Goal: Task Accomplishment & Management: Manage account settings

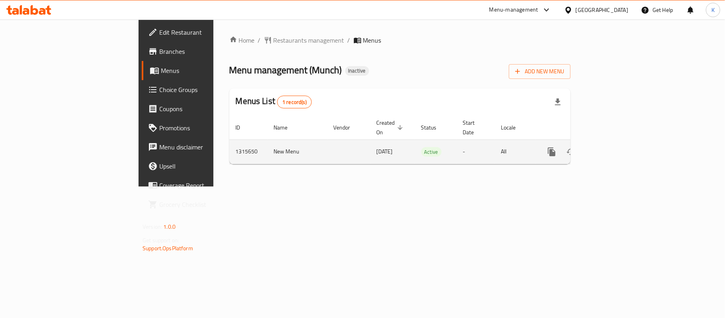
click at [614, 147] on icon "enhanced table" at bounding box center [609, 152] width 10 height 10
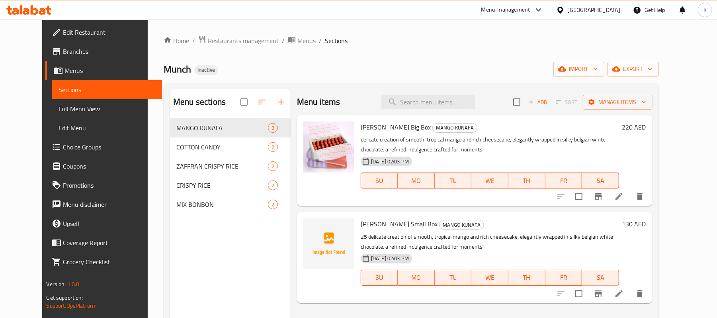
click at [87, 112] on span "Full Menu View" at bounding box center [107, 109] width 97 height 10
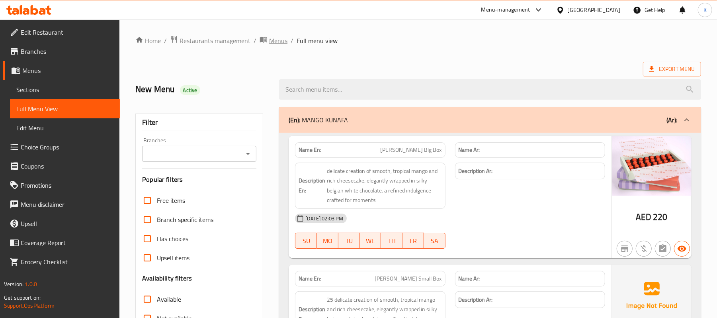
click at [275, 38] on span "Menus" at bounding box center [278, 41] width 18 height 10
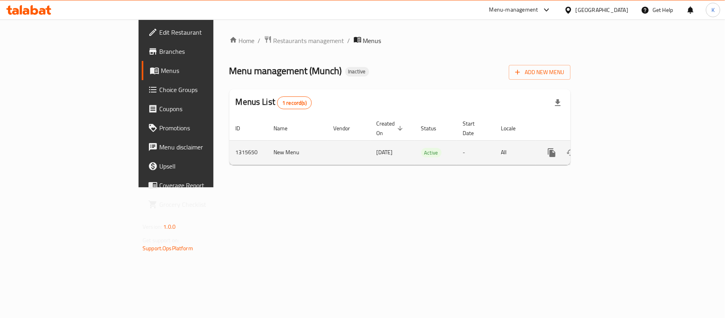
click at [618, 144] on link "enhanced table" at bounding box center [608, 152] width 19 height 19
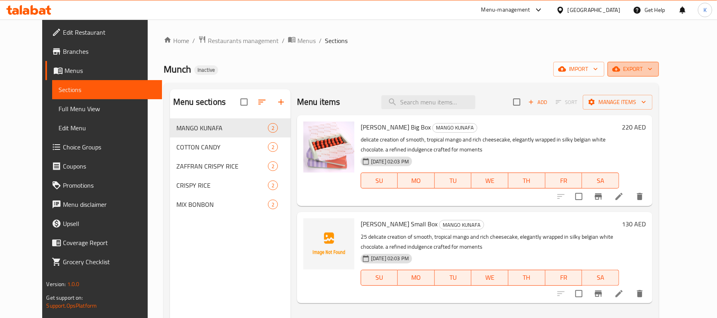
click at [654, 69] on icon "button" at bounding box center [650, 69] width 8 height 8
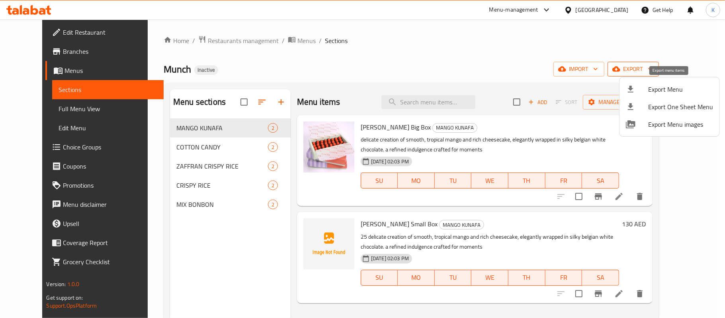
click at [684, 82] on li "Export Menu" at bounding box center [669, 89] width 100 height 18
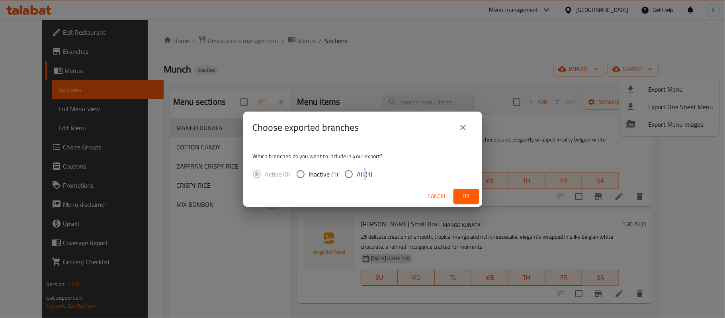
click at [363, 172] on span "All (1)" at bounding box center [365, 174] width 16 height 10
click at [365, 171] on span "All (1)" at bounding box center [365, 174] width 16 height 10
click at [357, 171] on input "All (1)" at bounding box center [348, 174] width 17 height 17
radio input "true"
click at [470, 201] on span "Ok" at bounding box center [466, 196] width 13 height 10
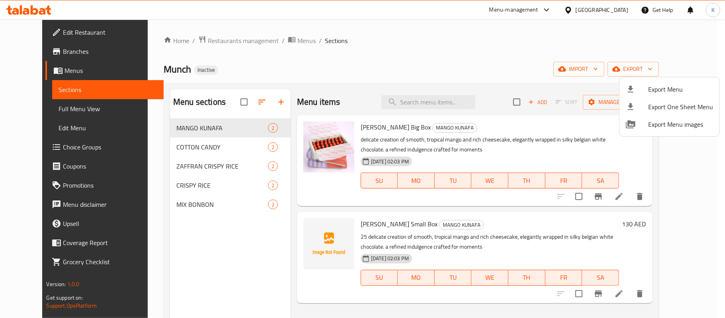
click at [69, 109] on div at bounding box center [362, 159] width 725 height 318
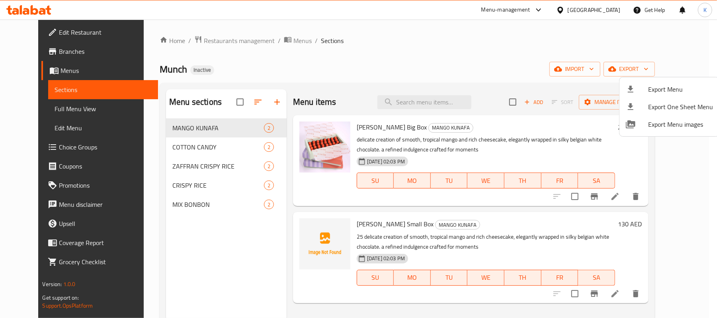
click at [69, 109] on span "Full Menu View" at bounding box center [103, 109] width 97 height 10
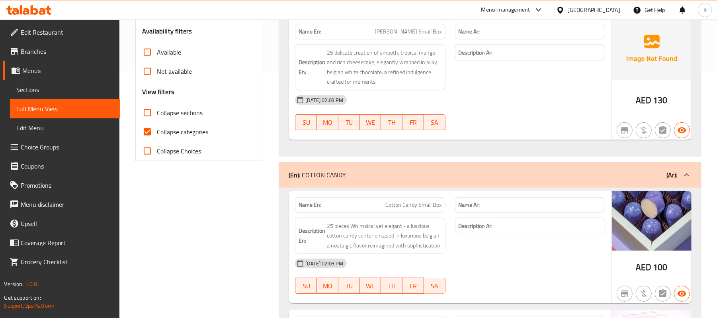
scroll to position [248, 0]
click at [193, 138] on label "Collapse categories" at bounding box center [173, 130] width 70 height 19
click at [157, 138] on input "Collapse categories" at bounding box center [147, 130] width 19 height 19
checkbox input "false"
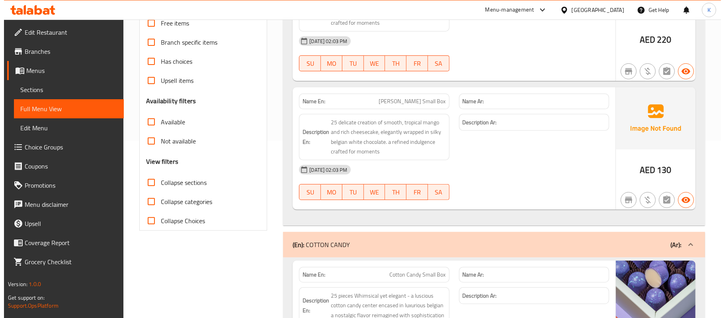
scroll to position [0, 0]
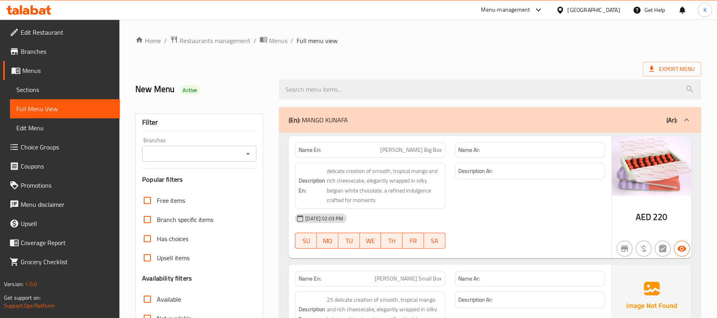
click at [470, 76] on div at bounding box center [489, 89] width 431 height 30
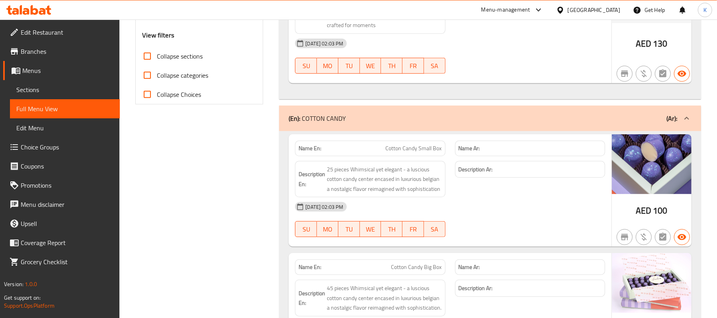
scroll to position [371, 0]
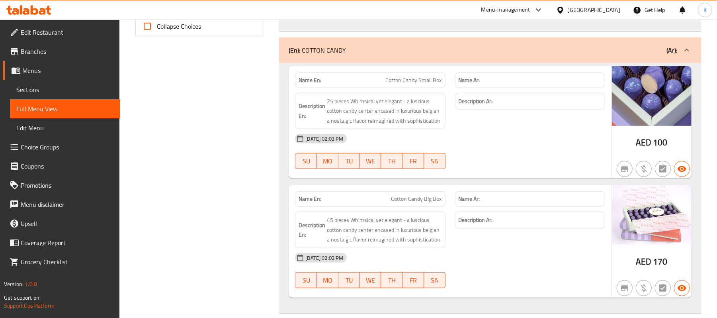
click at [55, 73] on span "Menus" at bounding box center [67, 71] width 91 height 10
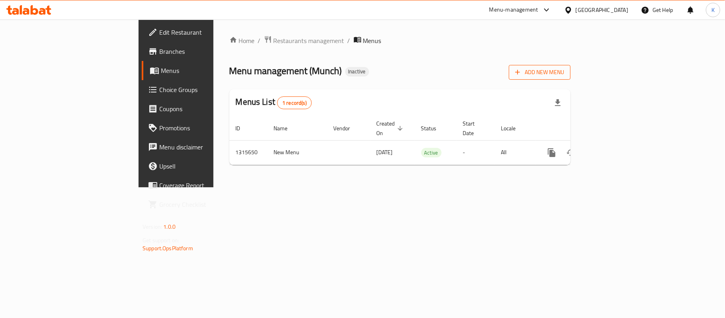
click at [570, 78] on button "Add New Menu" at bounding box center [540, 72] width 62 height 15
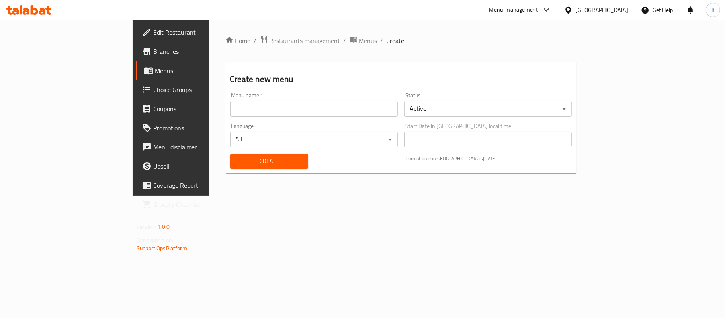
drag, startPoint x: 324, startPoint y: 110, endPoint x: 308, endPoint y: 117, distance: 17.3
click at [322, 110] on input "text" at bounding box center [314, 109] width 168 height 16
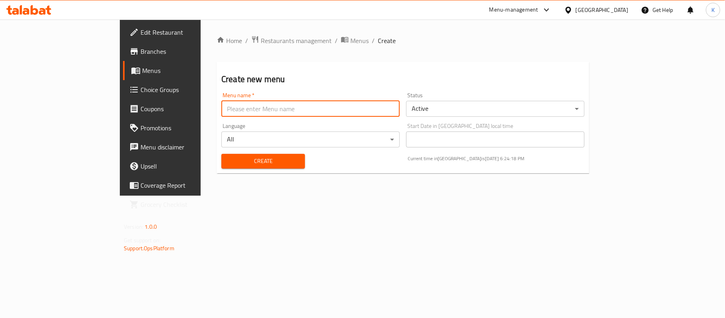
type input "Menu"
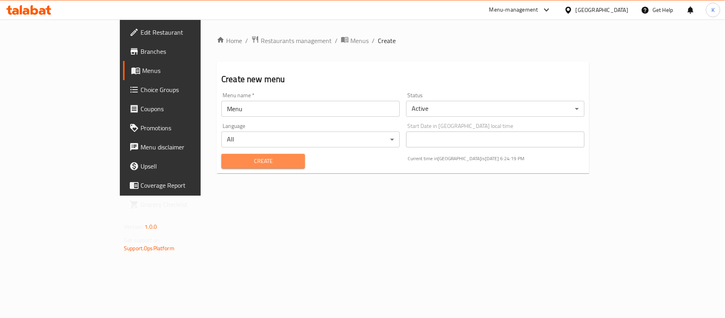
click at [235, 161] on span "Create" at bounding box center [263, 161] width 71 height 10
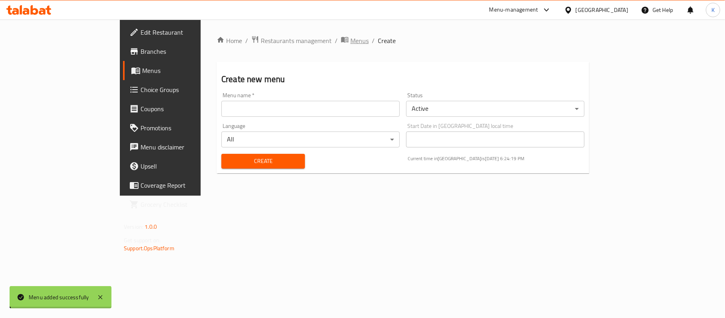
click at [350, 41] on span "Menus" at bounding box center [359, 41] width 18 height 10
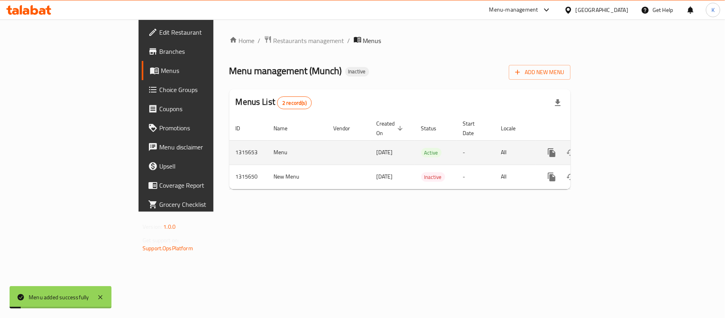
click at [614, 148] on icon "enhanced table" at bounding box center [609, 153] width 10 height 10
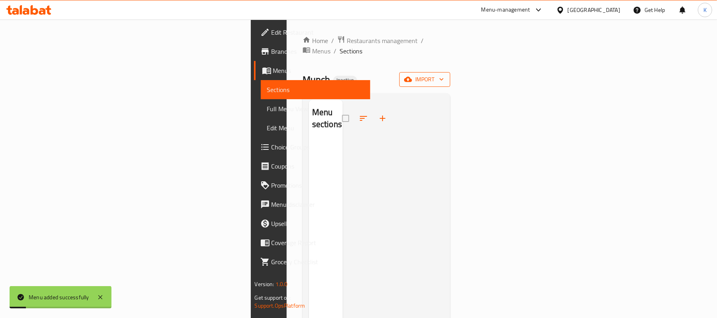
click at [412, 75] on icon "button" at bounding box center [408, 79] width 8 height 8
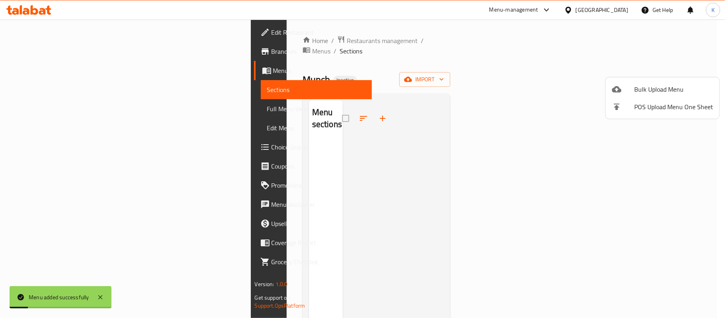
click at [657, 90] on span "Bulk Upload Menu" at bounding box center [673, 89] width 79 height 10
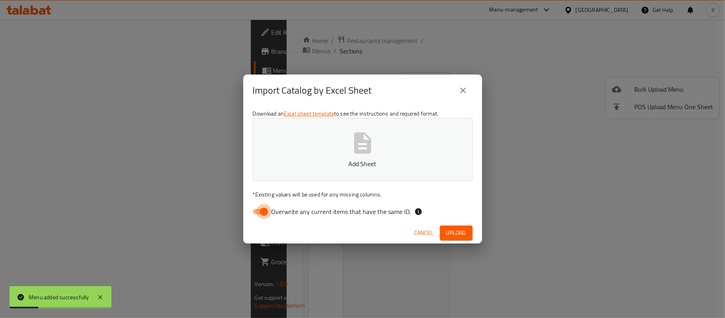
click at [263, 209] on input "Overwrite any current items that have the same ID." at bounding box center [263, 211] width 45 height 15
checkbox input "false"
drag, startPoint x: 361, startPoint y: 124, endPoint x: 357, endPoint y: 123, distance: 4.2
click at [357, 123] on button "Add Sheet" at bounding box center [363, 149] width 220 height 63
click at [454, 228] on span "Upload" at bounding box center [456, 233] width 20 height 10
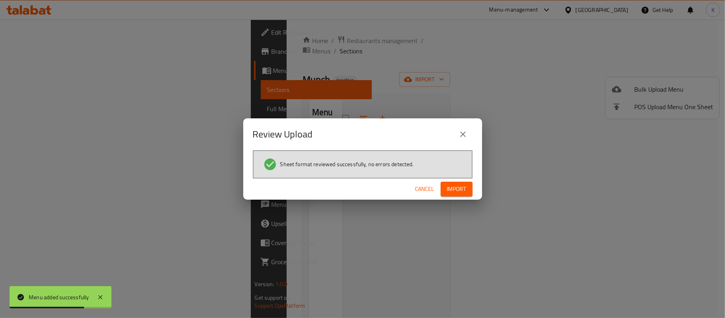
click at [441, 175] on div "Sheet format reviewed successfully, no errors detected." at bounding box center [363, 164] width 220 height 28
click at [445, 180] on div "Cancel Import" at bounding box center [362, 188] width 239 height 21
click at [459, 194] on button "Import" at bounding box center [457, 188] width 32 height 15
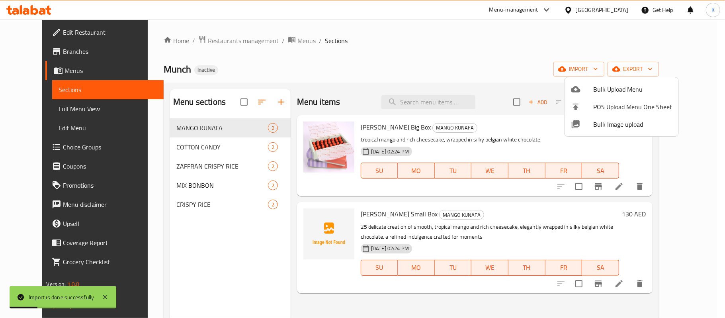
click at [319, 27] on div at bounding box center [362, 159] width 725 height 318
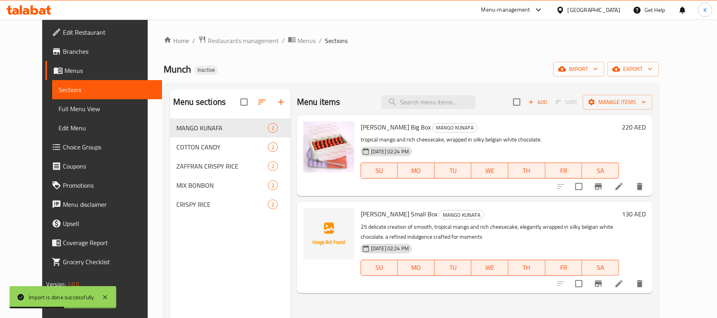
drag, startPoint x: 43, startPoint y: 115, endPoint x: 27, endPoint y: 111, distance: 16.2
click at [52, 115] on link "Full Menu View" at bounding box center [107, 108] width 110 height 19
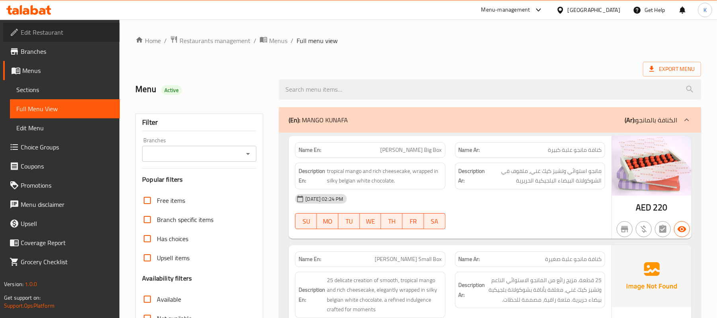
click at [32, 34] on span "Edit Restaurant" at bounding box center [67, 32] width 93 height 10
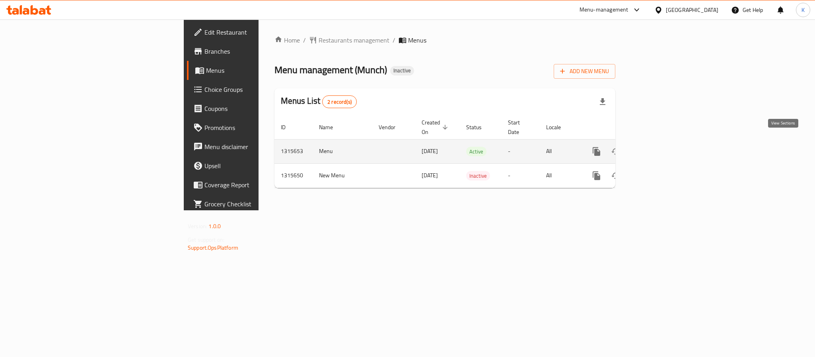
click at [664, 142] on link "enhanced table" at bounding box center [654, 151] width 19 height 19
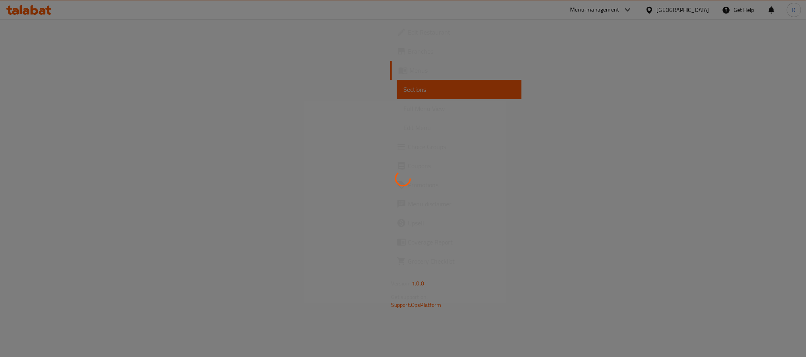
click at [404, 107] on span "Full Menu View" at bounding box center [460, 109] width 112 height 10
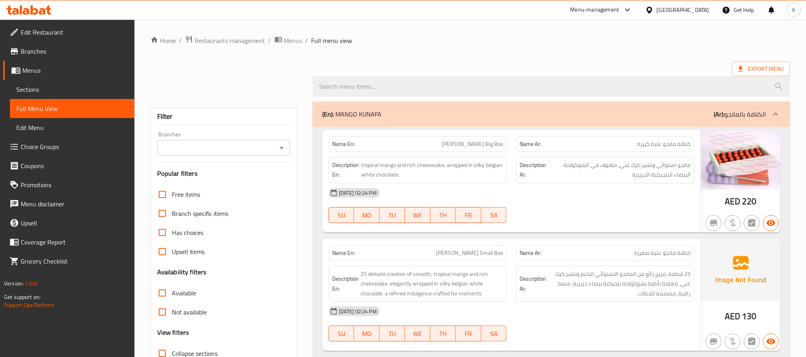
click at [64, 107] on span "Full Menu View" at bounding box center [72, 109] width 112 height 10
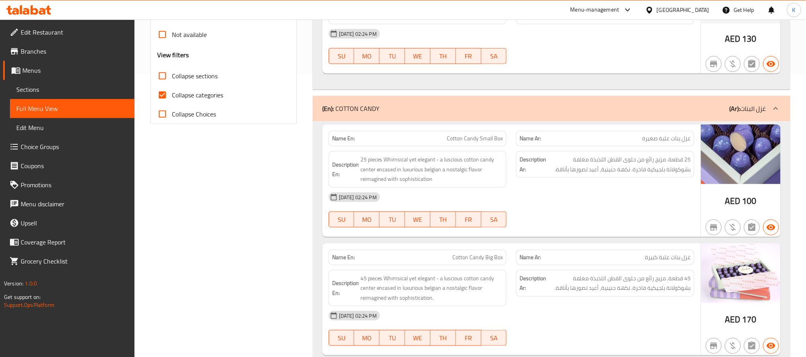
scroll to position [279, 0]
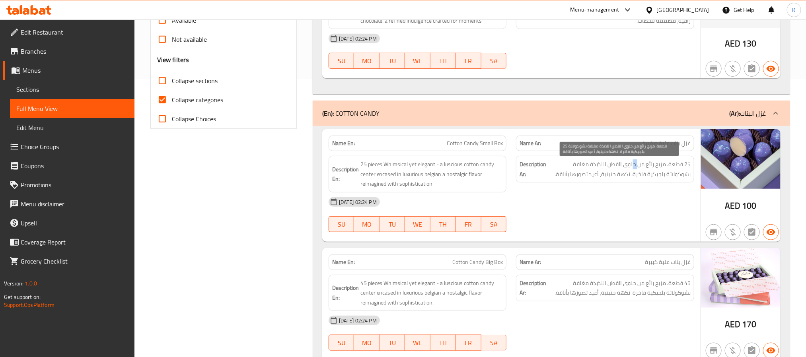
click at [634, 166] on span "25 قطعة. مزيج رائع من حلوى القطن اللذيذة مغلفة بشوكولاتة بلجيكية فاخرة. نكهة حن…" at bounding box center [619, 170] width 143 height 20
click at [634, 169] on span "25 قطعة. مزيج رائع من حلوى القطن اللذيذة مغلفة بشوكولاتة بلجيكية فاخرة. نكهة حن…" at bounding box center [619, 170] width 143 height 20
drag, startPoint x: 636, startPoint y: 170, endPoint x: 596, endPoint y: 147, distance: 46.2
click at [610, 168] on span "25 قطعة. مزيج رائع من حلوى القطن اللذيذة مغلفة بشوكولاتة بلجيكية فاخرة. نكهة حن…" at bounding box center [619, 170] width 143 height 20
copy span "حلوى القطن"
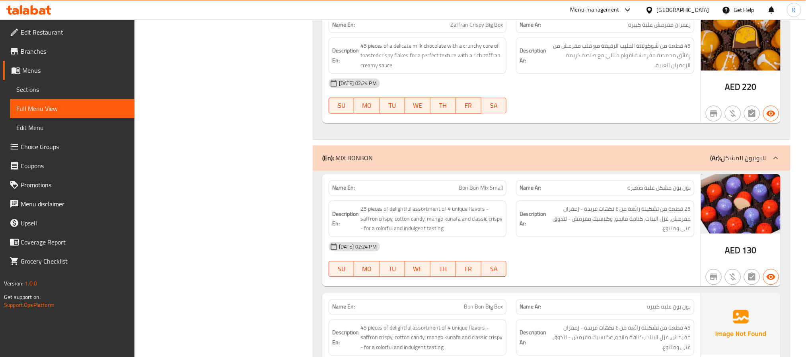
scroll to position [591, 0]
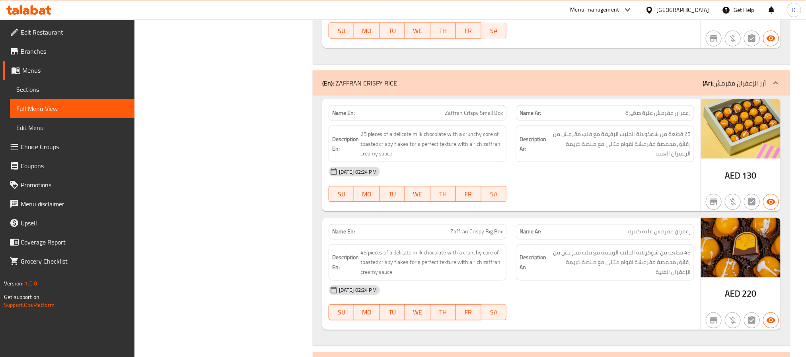
click at [67, 96] on link "Sections" at bounding box center [72, 89] width 125 height 19
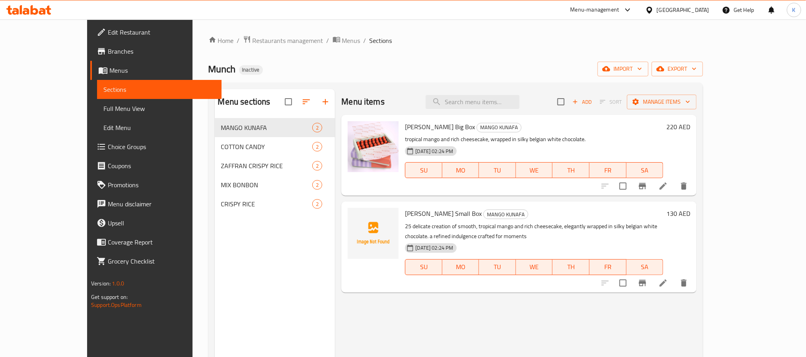
click at [280, 101] on input "checkbox" at bounding box center [288, 102] width 17 height 17
checkbox input "true"
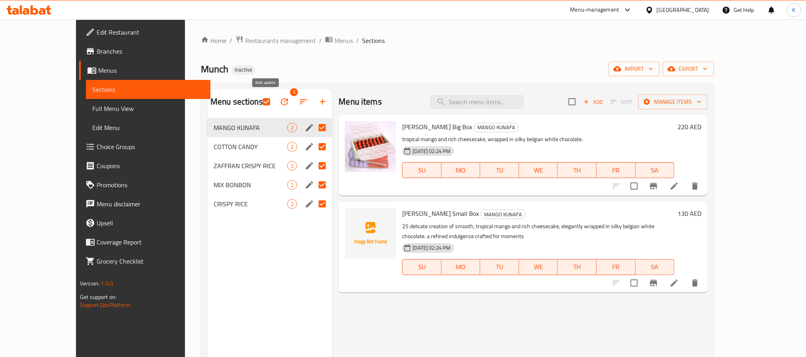
click at [280, 105] on icon "button" at bounding box center [285, 102] width 10 height 10
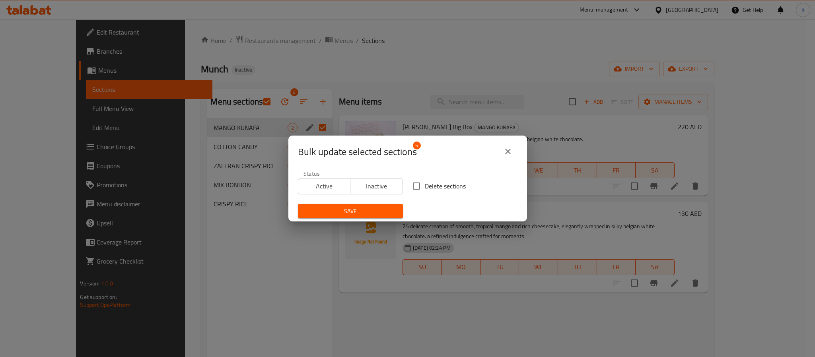
click at [453, 191] on span "Delete sections" at bounding box center [445, 186] width 41 height 10
click at [425, 191] on input "Delete sections" at bounding box center [416, 186] width 17 height 17
checkbox input "true"
click at [365, 204] on button "Save" at bounding box center [350, 211] width 105 height 15
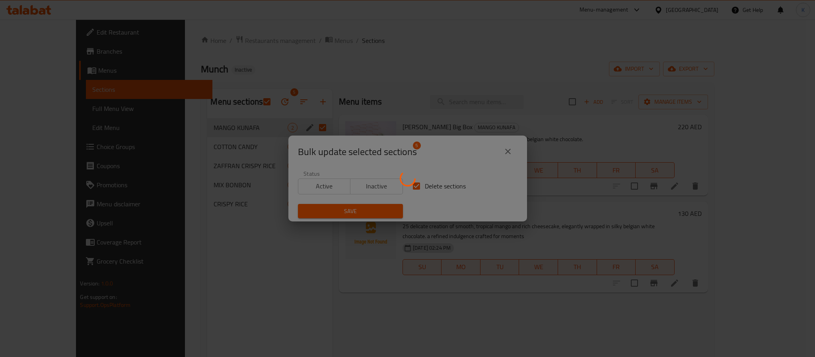
checkbox input "false"
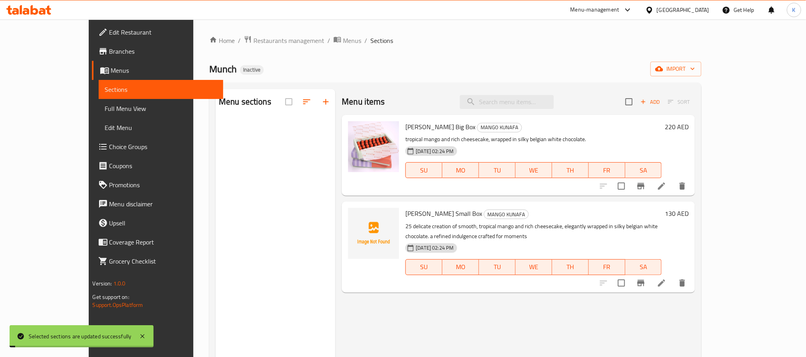
click at [662, 73] on div "Munch Inactive import" at bounding box center [455, 69] width 492 height 15
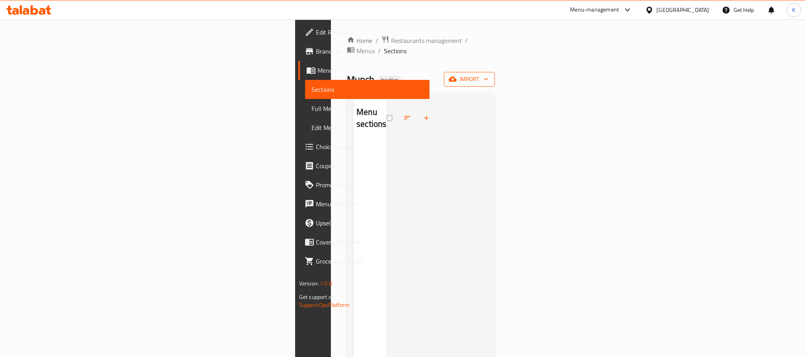
click at [495, 76] on button "import" at bounding box center [469, 79] width 51 height 15
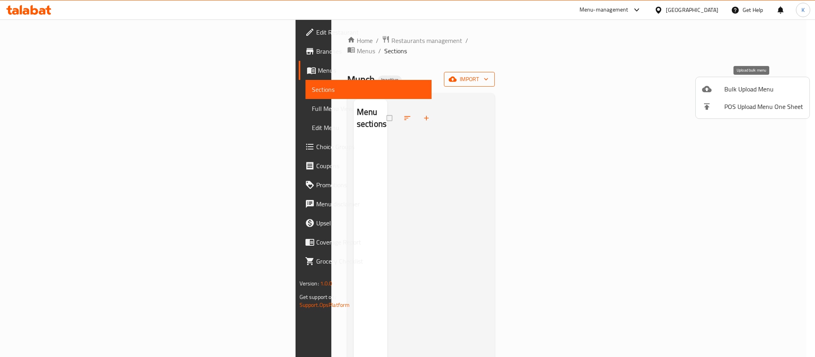
click at [759, 88] on span "Bulk Upload Menu" at bounding box center [764, 89] width 79 height 10
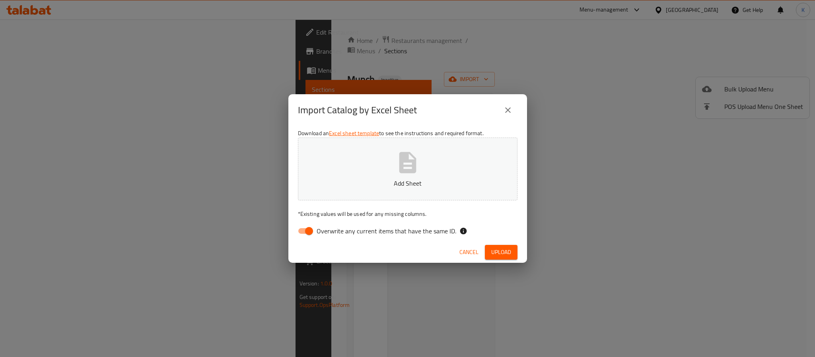
click at [306, 233] on input "Overwrite any current items that have the same ID." at bounding box center [309, 231] width 45 height 15
checkbox input "false"
click at [329, 170] on button "Add Sheet" at bounding box center [408, 169] width 220 height 63
click at [516, 256] on button "Upload" at bounding box center [501, 252] width 33 height 15
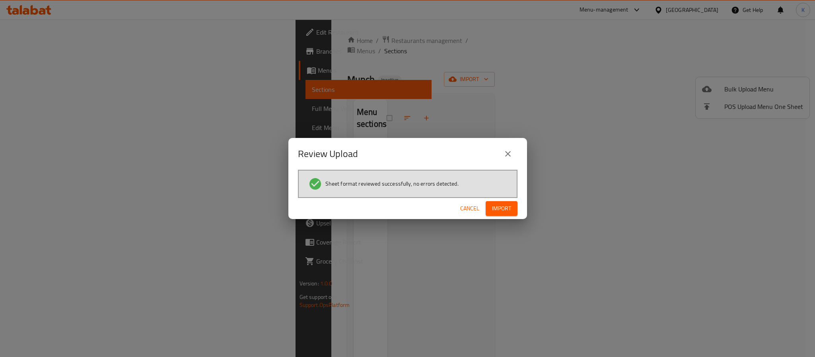
click at [515, 211] on button "Import" at bounding box center [502, 208] width 32 height 15
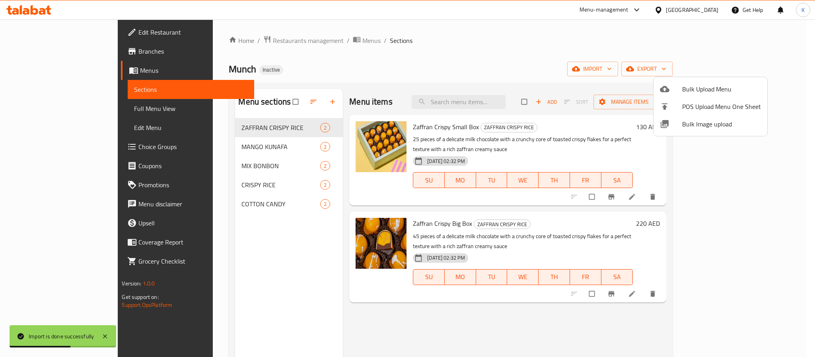
click at [66, 88] on div at bounding box center [407, 178] width 815 height 357
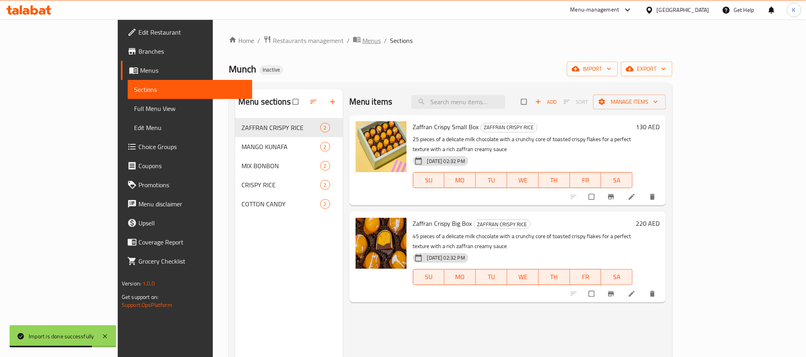
click at [363, 45] on span "Menus" at bounding box center [372, 41] width 18 height 10
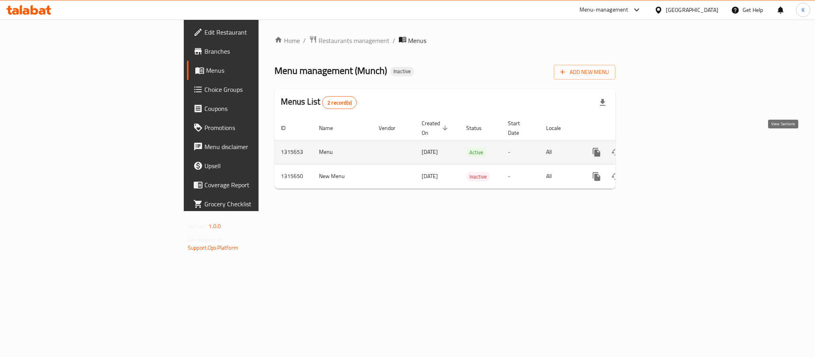
click at [664, 147] on link "enhanced table" at bounding box center [654, 152] width 19 height 19
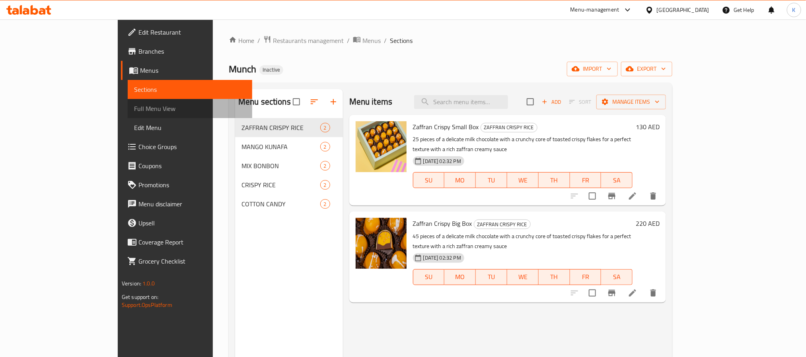
drag, startPoint x: 85, startPoint y: 107, endPoint x: 133, endPoint y: 123, distance: 51.0
click at [134, 107] on span "Full Menu View" at bounding box center [190, 109] width 112 height 10
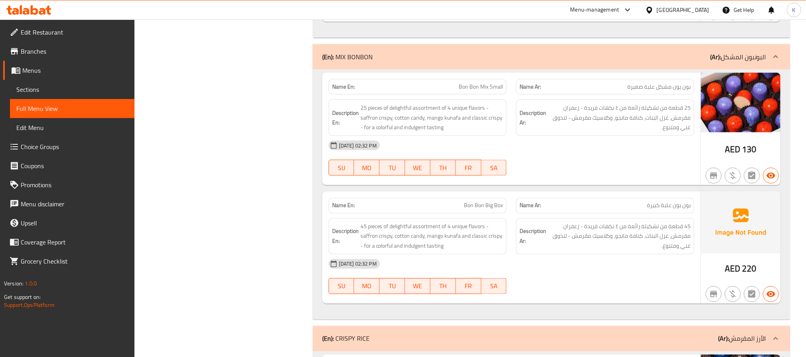
scroll to position [591, 0]
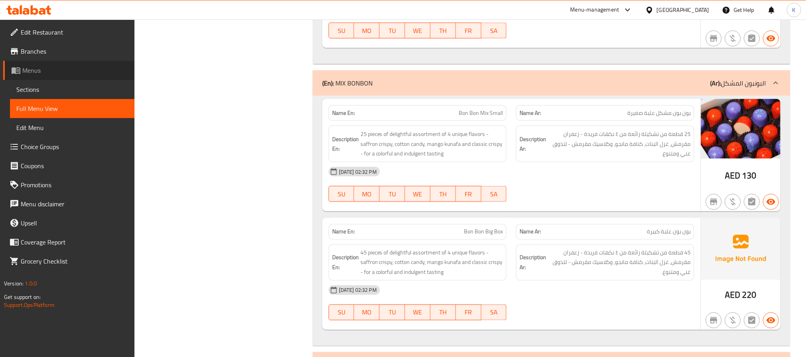
click at [101, 66] on span "Menus" at bounding box center [75, 71] width 106 height 10
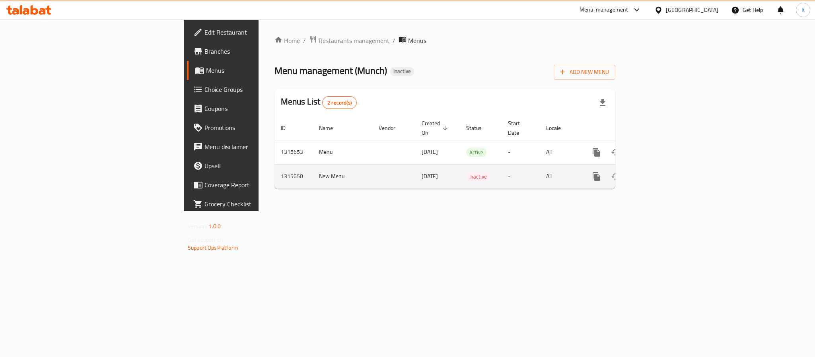
click at [664, 173] on link "enhanced table" at bounding box center [654, 176] width 19 height 19
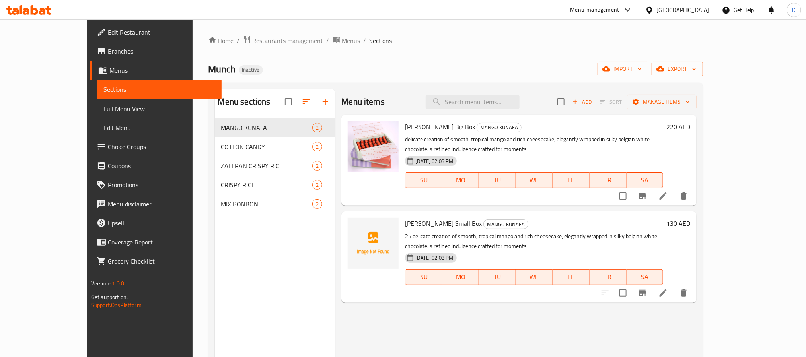
click at [97, 102] on link "Full Menu View" at bounding box center [159, 108] width 125 height 19
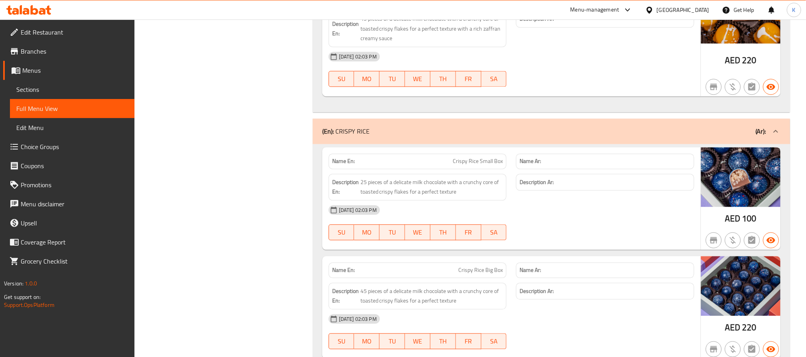
scroll to position [1114, 0]
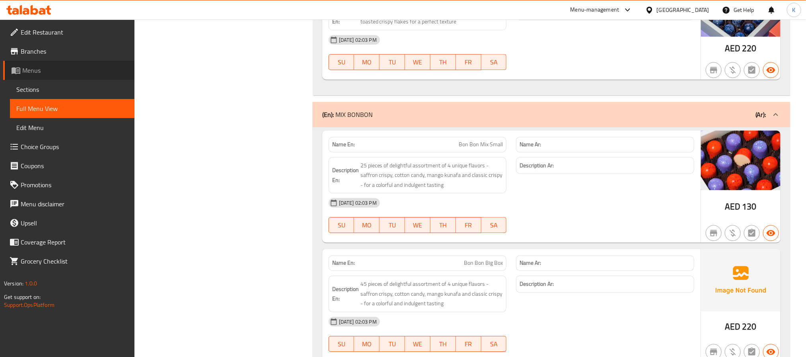
click at [85, 61] on link "Menus" at bounding box center [68, 70] width 131 height 19
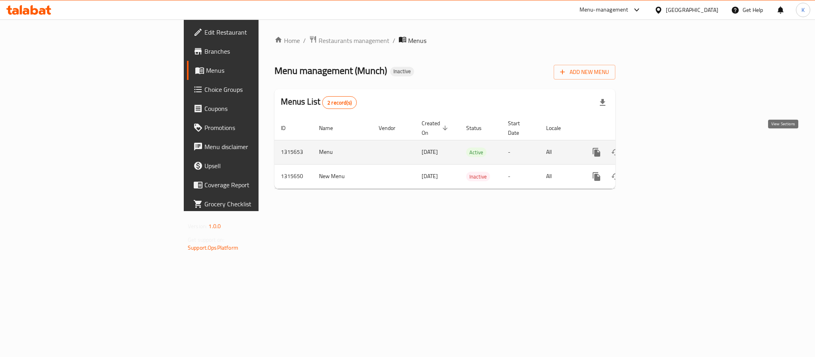
click at [659, 148] on icon "enhanced table" at bounding box center [655, 153] width 10 height 10
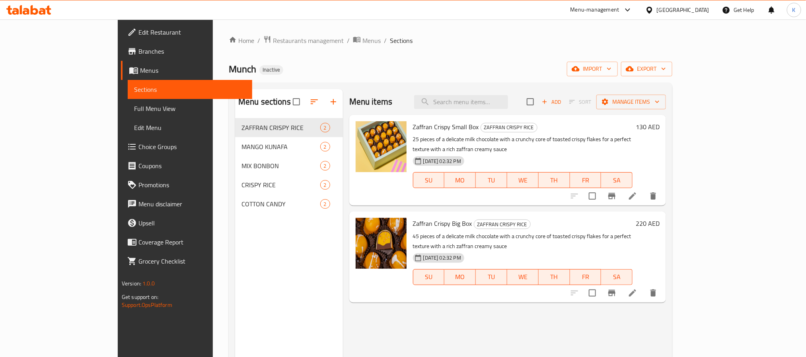
click at [134, 112] on span "Full Menu View" at bounding box center [190, 109] width 112 height 10
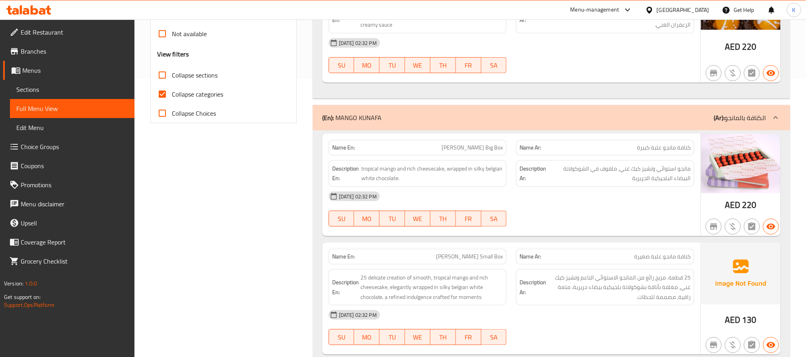
click at [186, 99] on span "Collapse categories" at bounding box center [197, 95] width 51 height 10
click at [172, 99] on input "Collapse categories" at bounding box center [162, 94] width 19 height 19
checkbox input "false"
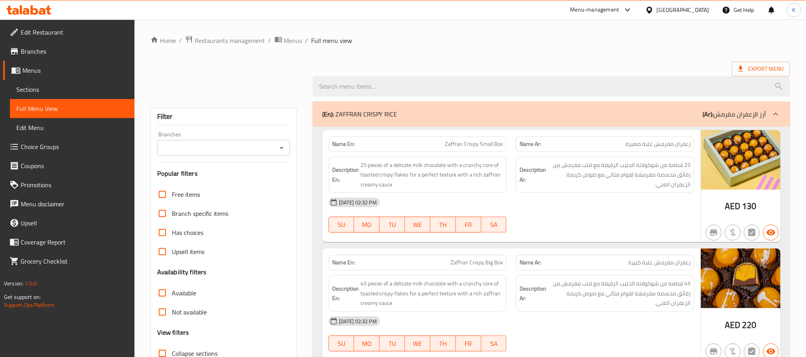
click at [554, 67] on div "Export Menu" at bounding box center [470, 69] width 640 height 15
drag, startPoint x: 425, startPoint y: 193, endPoint x: 449, endPoint y: 263, distance: 73.6
click at [425, 193] on div "Description En: 25 pieces of a delicate milk chocolate with a crunchy core of t…" at bounding box center [418, 175] width 178 height 37
